Goal: Transaction & Acquisition: Purchase product/service

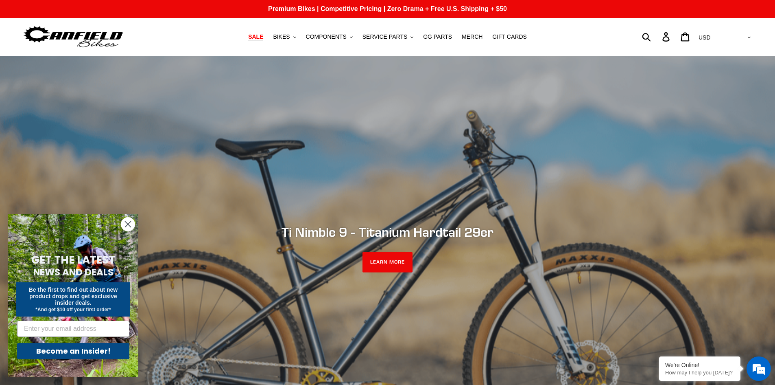
click at [260, 40] on link "SALE" at bounding box center [255, 36] width 23 height 11
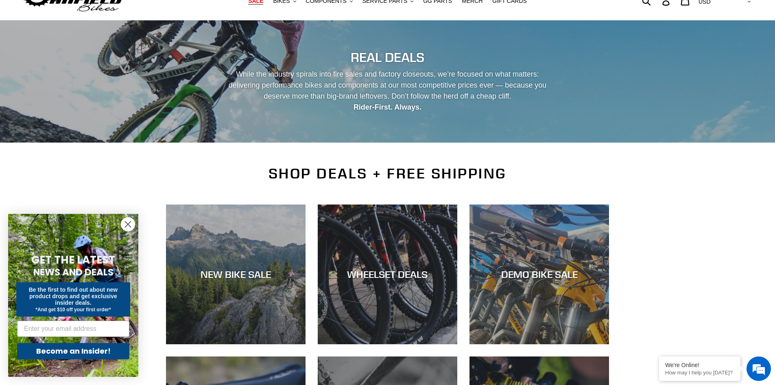
scroll to position [41, 0]
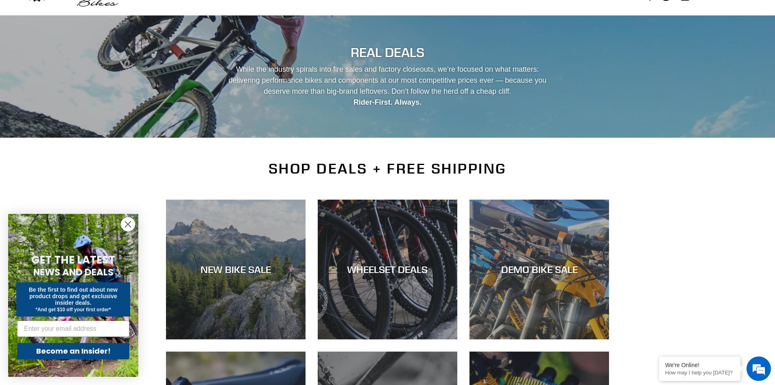
click at [130, 224] on circle "Close dialog" at bounding box center [127, 223] width 13 height 13
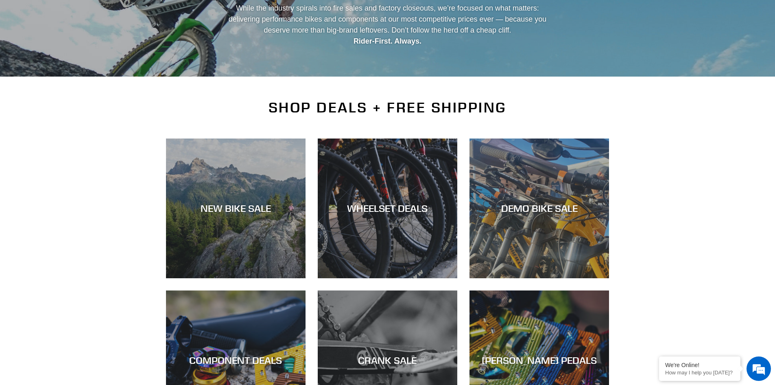
scroll to position [163, 0]
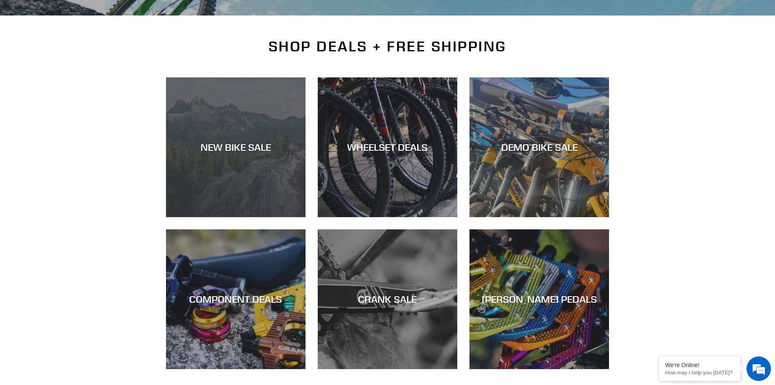
click at [229, 152] on div "NEW BIKE SALE" at bounding box center [236, 147] width 140 height 12
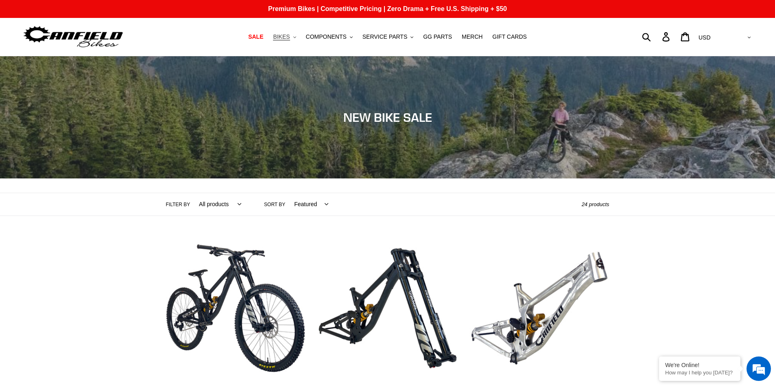
click at [290, 36] on span "BIKES" at bounding box center [281, 36] width 17 height 7
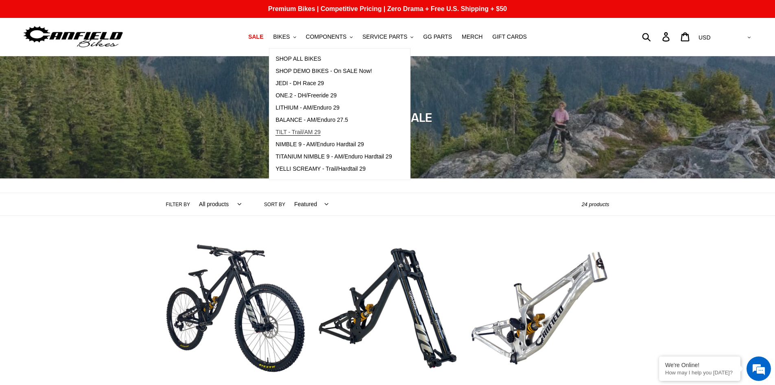
click at [304, 132] on span "TILT - Trail/AM 29" at bounding box center [298, 132] width 45 height 7
